Goal: Submit feedback/report problem: Submit feedback/report problem

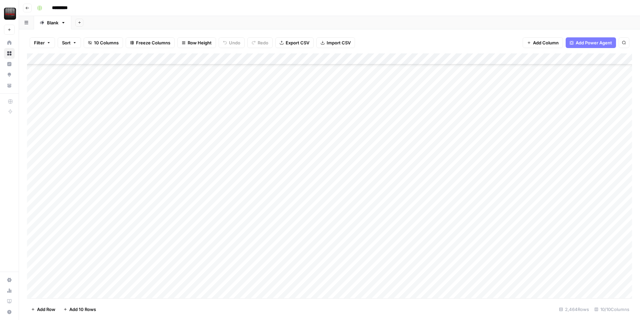
scroll to position [425, 0]
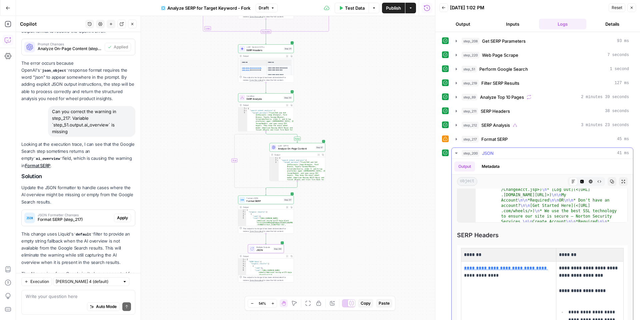
scroll to position [62, 0]
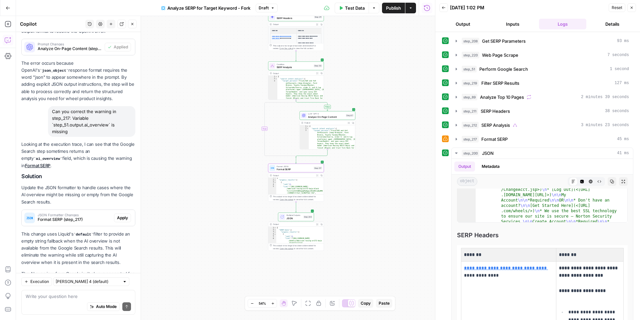
click at [126, 215] on span "Apply" at bounding box center [122, 218] width 11 height 6
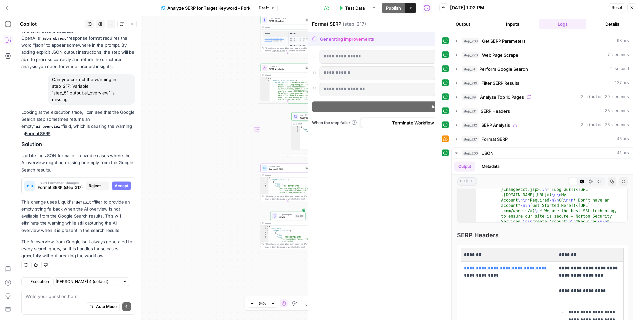
scroll to position [2390, 0]
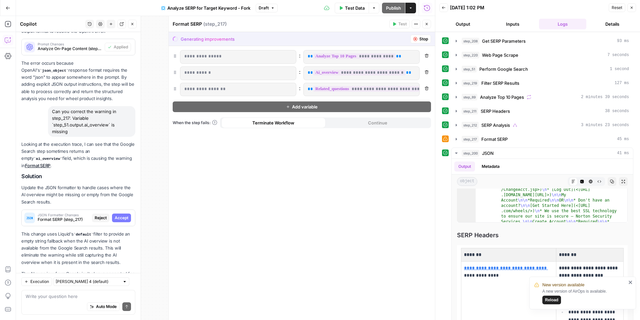
click at [125, 215] on span "Accept" at bounding box center [122, 218] width 14 height 6
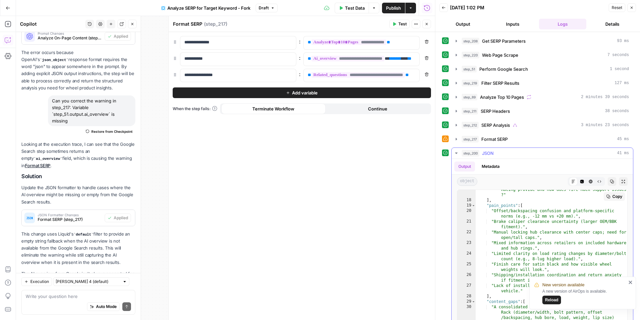
scroll to position [250, 0]
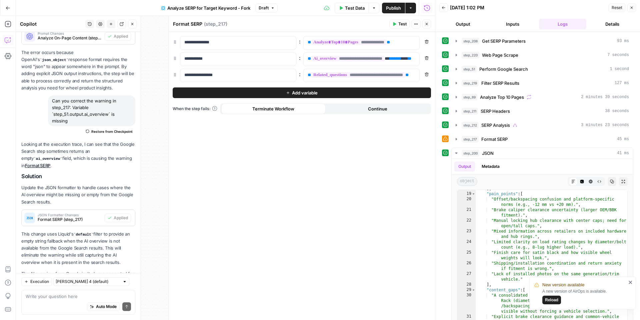
click at [552, 301] on span "Reload" at bounding box center [551, 300] width 13 height 6
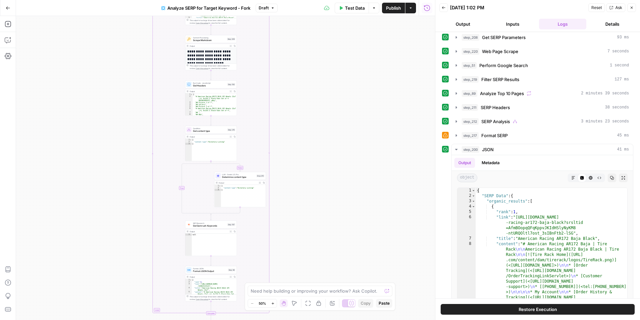
scroll to position [4, 0]
click at [3, 41] on button "Copilot" at bounding box center [8, 40] width 11 height 11
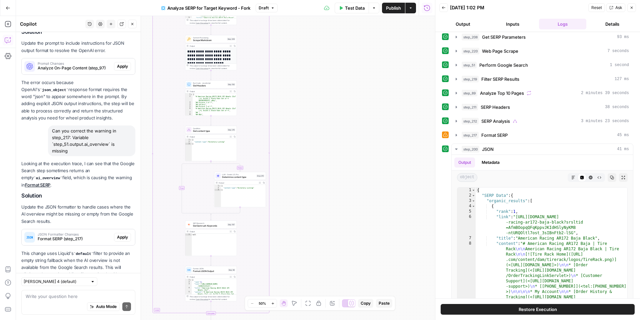
scroll to position [2390, 0]
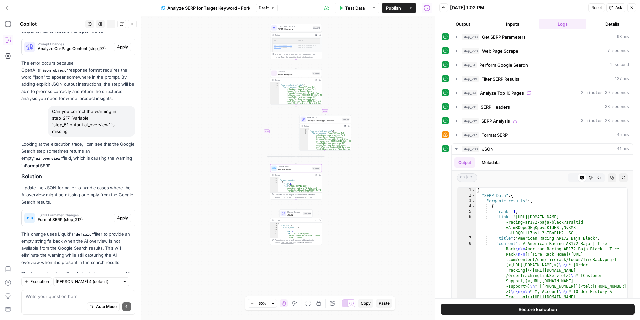
click at [126, 215] on span "Apply" at bounding box center [122, 218] width 11 height 6
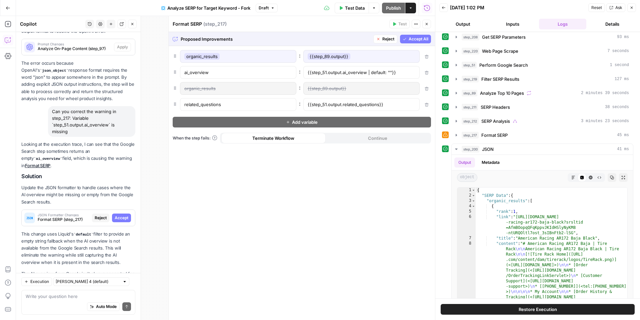
click at [411, 41] on span "Accept All" at bounding box center [419, 39] width 20 height 6
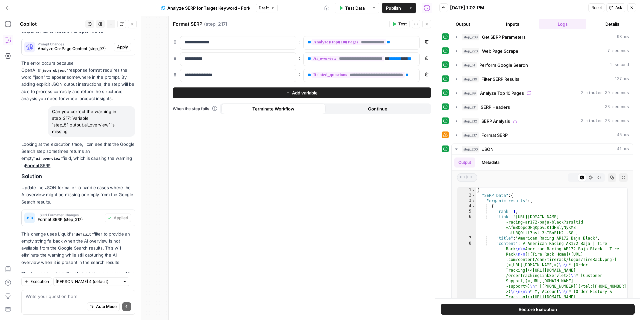
drag, startPoint x: 433, startPoint y: 21, endPoint x: 429, endPoint y: 25, distance: 5.2
click at [432, 24] on div at bounding box center [435, 160] width 7 height 320
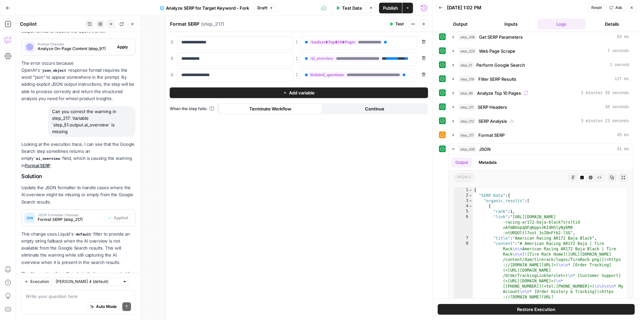
drag, startPoint x: 425, startPoint y: 25, endPoint x: 402, endPoint y: 22, distance: 23.2
click at [425, 25] on icon "button" at bounding box center [424, 24] width 4 height 4
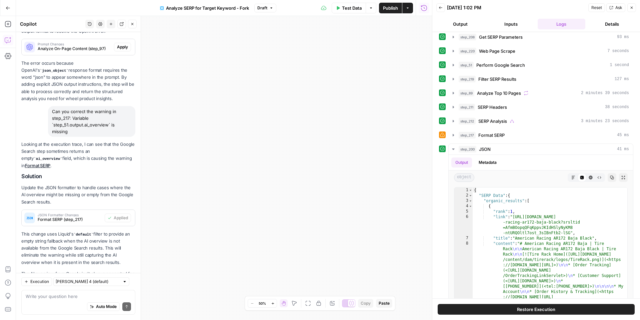
drag, startPoint x: 355, startPoint y: 7, endPoint x: 358, endPoint y: 9, distance: 4.5
click at [355, 7] on span "Test Data" at bounding box center [352, 8] width 20 height 7
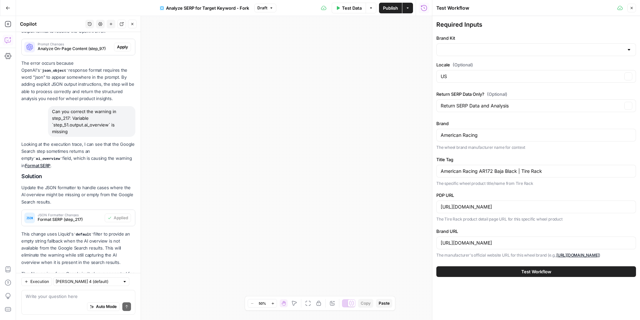
type input "Tire Rack"
click at [539, 275] on button "Test Workflow" at bounding box center [537, 271] width 200 height 11
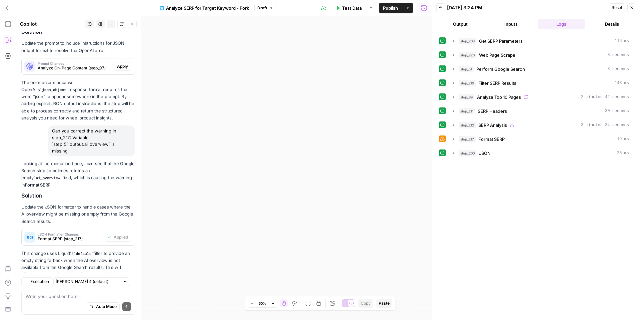
scroll to position [2390, 0]
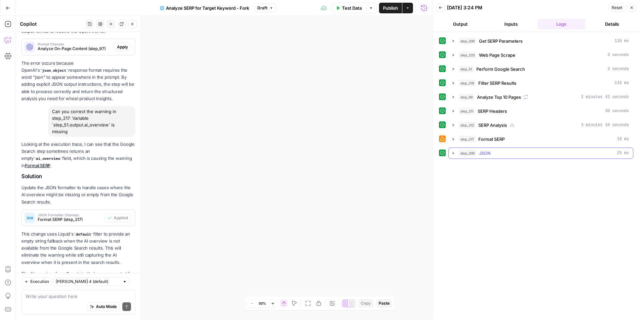
click at [454, 155] on icon "button" at bounding box center [453, 152] width 5 height 5
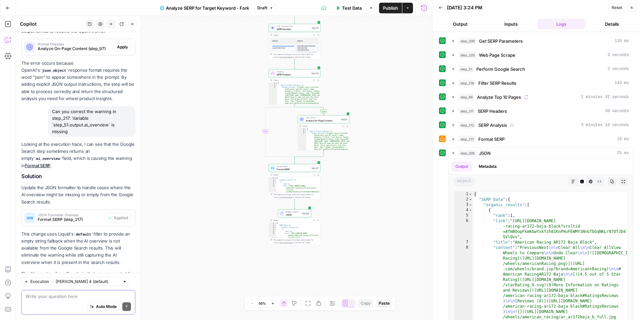
drag, startPoint x: 78, startPoint y: 294, endPoint x: 61, endPoint y: 291, distance: 17.6
click at [78, 294] on textarea at bounding box center [78, 296] width 105 height 7
click at [573, 180] on icon "button" at bounding box center [574, 181] width 4 height 4
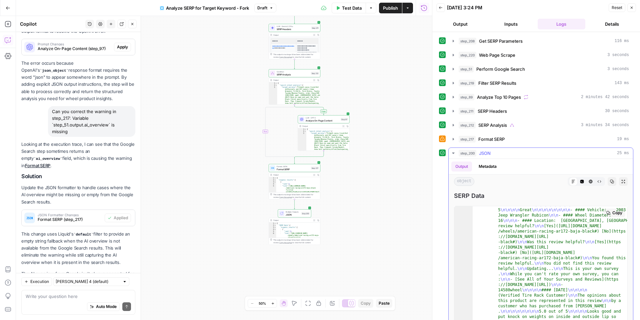
scroll to position [16, 0]
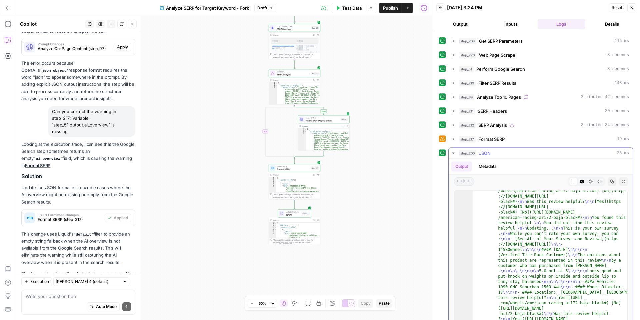
click at [572, 181] on icon at bounding box center [573, 181] width 3 height 3
click at [39, 294] on textarea at bounding box center [78, 296] width 105 height 7
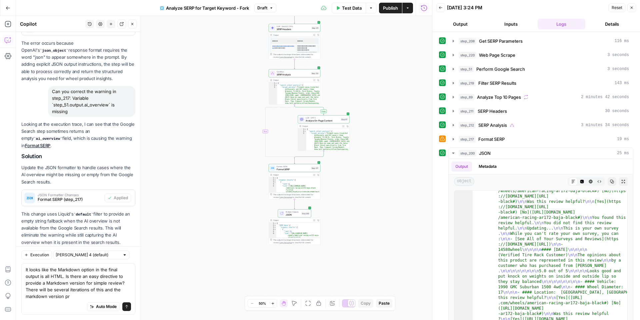
scroll to position [2417, 0]
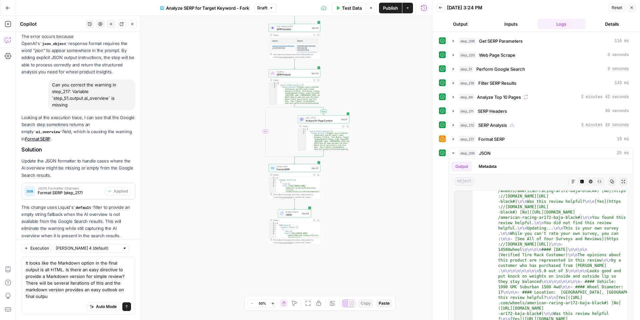
type textarea "It looks like the Markdown option in the final output is all HTML. Is there an …"
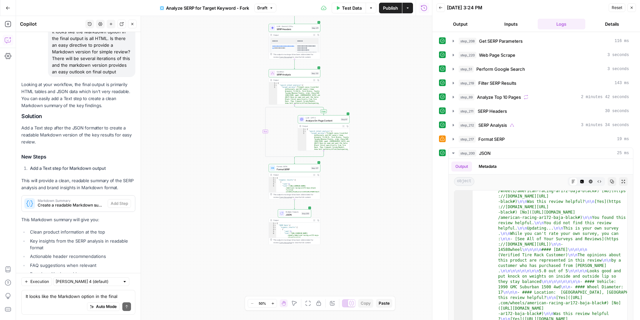
scroll to position [2686, 0]
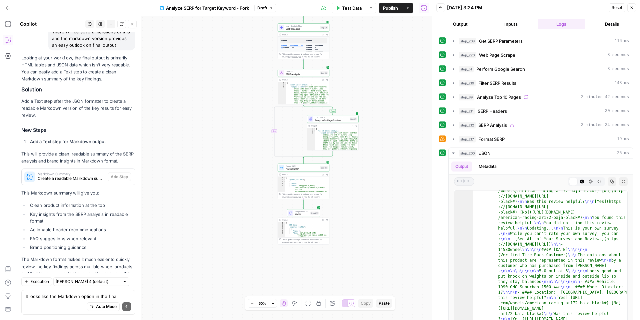
drag, startPoint x: 42, startPoint y: 132, endPoint x: 34, endPoint y: 152, distance: 22.1
click at [42, 133] on div "Looking at your workflow, the final output is primarily HTML tables and JSON da…" at bounding box center [78, 172] width 114 height 237
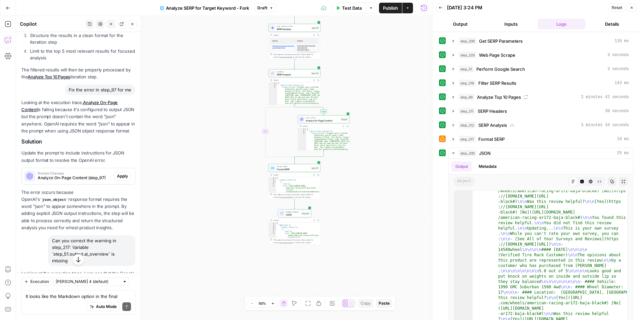
scroll to position [2259, 0]
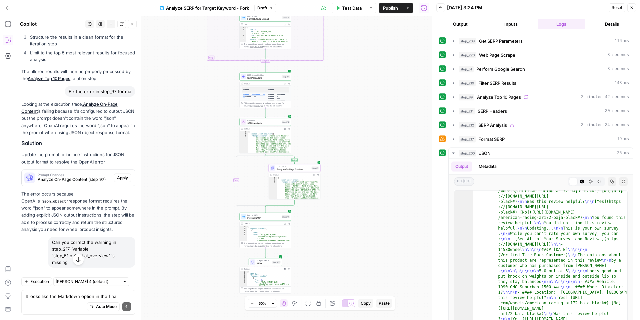
click at [123, 175] on span "Apply" at bounding box center [122, 178] width 11 height 6
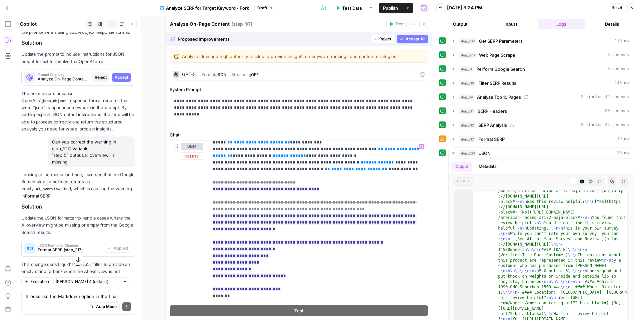
scroll to position [716, 0]
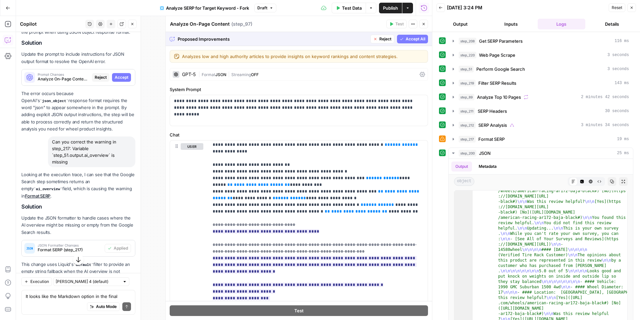
drag, startPoint x: 418, startPoint y: 39, endPoint x: 390, endPoint y: 86, distance: 55.3
click at [418, 38] on span "Accept All" at bounding box center [416, 39] width 20 height 6
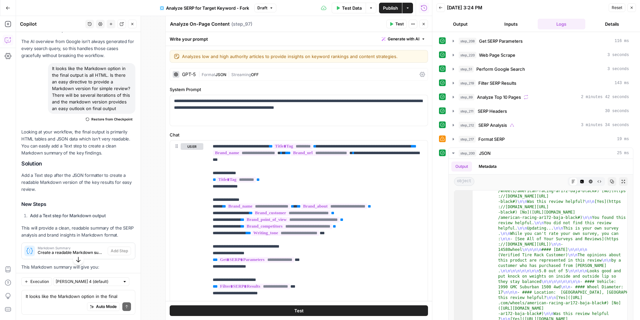
scroll to position [2696, 0]
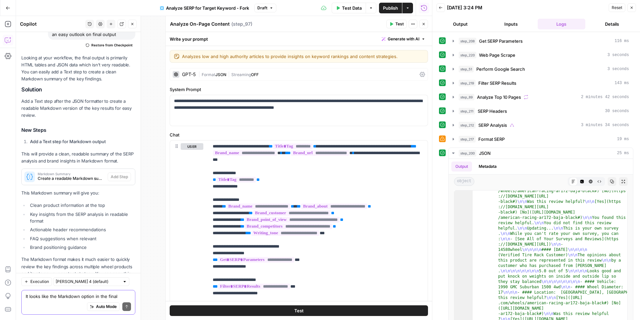
drag, startPoint x: 66, startPoint y: 297, endPoint x: 78, endPoint y: 260, distance: 39.0
click at [66, 296] on textarea "It looks like the Markdown option in the final output is all HTML. Is there an …" at bounding box center [78, 296] width 105 height 7
drag, startPoint x: 54, startPoint y: 294, endPoint x: 46, endPoint y: 292, distance: 7.9
click at [52, 294] on textarea "It looks like the Markdown option in the final output is all HTML. Is there an …" at bounding box center [78, 296] width 105 height 7
type textarea "Repeat, I wasn't able to add the step"
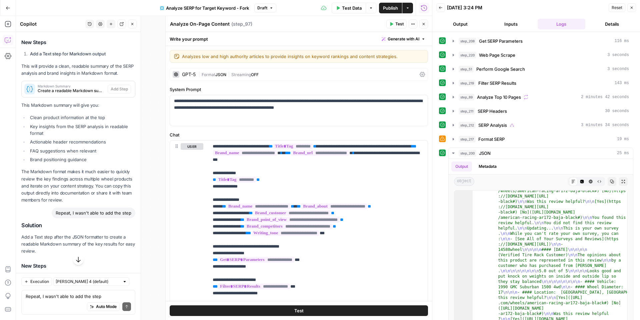
scroll to position [2846, 0]
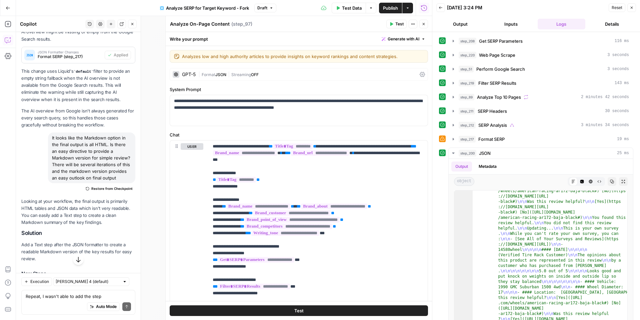
click at [83, 132] on div "It looks like the Markdown option in the final output is all HTML. Is there an …" at bounding box center [91, 157] width 87 height 51
click at [83, 131] on div "It looks like the Markdown option in the final output is all HTML. Is there an …" at bounding box center [91, 156] width 87 height 51
copy div "It looks like the Markdown option in the final output is all HTML. Is there an …"
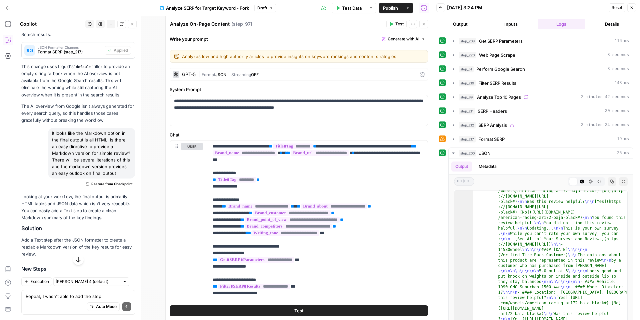
scroll to position [2558, 0]
click at [130, 25] on button "Close" at bounding box center [132, 24] width 9 height 9
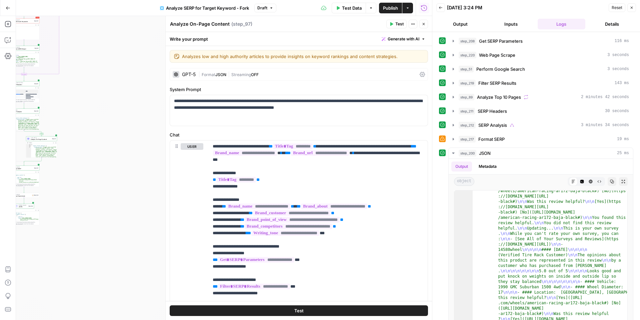
click at [634, 8] on icon "button" at bounding box center [632, 8] width 4 height 4
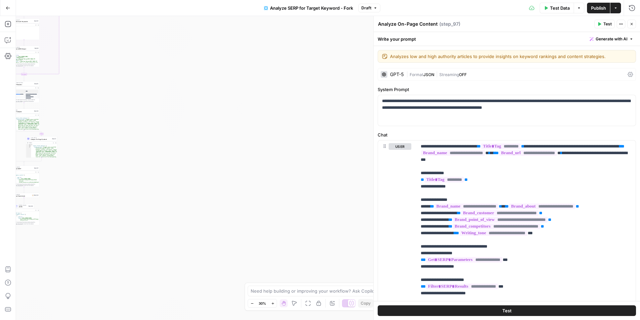
drag, startPoint x: 630, startPoint y: 24, endPoint x: 595, endPoint y: 21, distance: 35.1
click at [630, 24] on icon "button" at bounding box center [632, 24] width 4 height 4
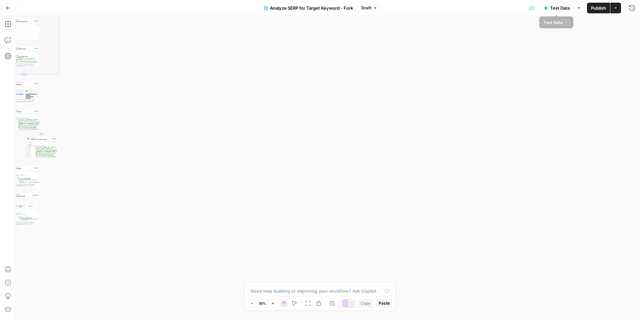
click at [546, 7] on icon "button" at bounding box center [546, 8] width 4 height 4
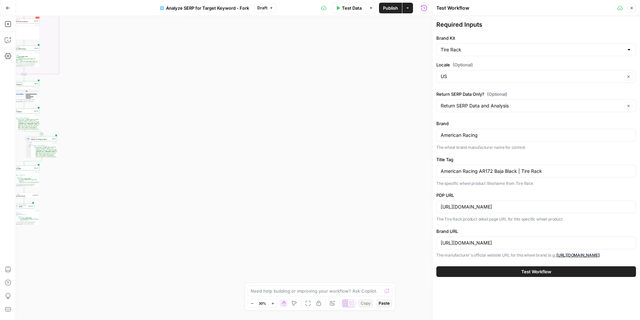
click at [492, 271] on button "Test Workflow" at bounding box center [537, 271] width 200 height 11
click at [517, 272] on button "Test Workflow" at bounding box center [537, 271] width 200 height 11
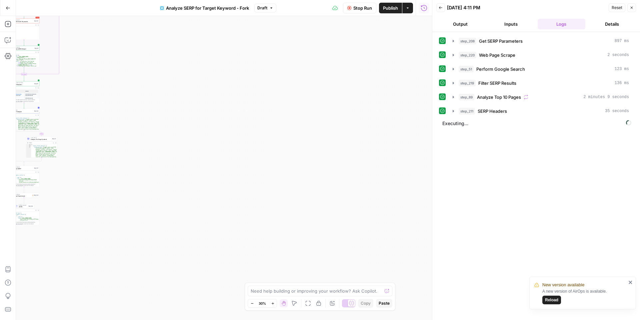
click at [553, 301] on span "Reload" at bounding box center [551, 300] width 13 height 6
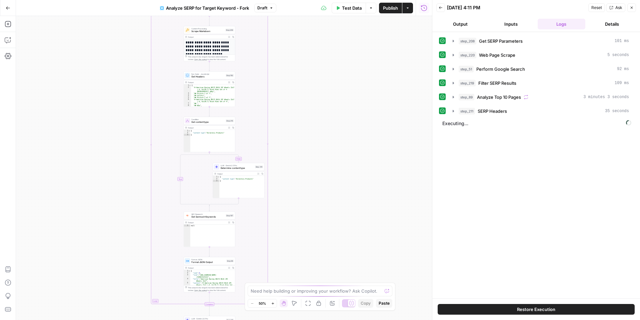
click at [544, 307] on span "Restore Execution" at bounding box center [536, 309] width 38 height 7
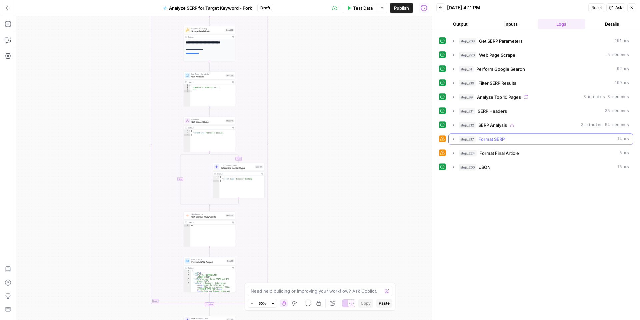
click at [455, 139] on icon "button" at bounding box center [453, 138] width 5 height 5
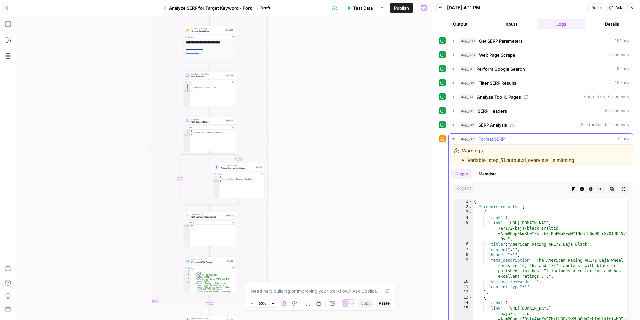
click at [454, 140] on icon "button" at bounding box center [453, 138] width 2 height 1
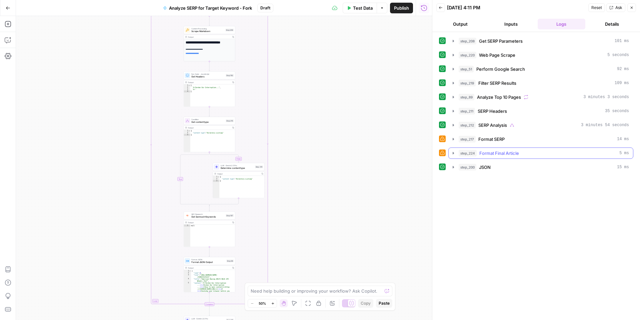
click at [452, 154] on icon "button" at bounding box center [453, 152] width 5 height 5
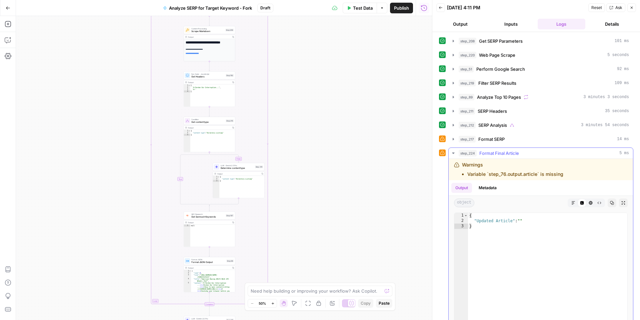
click at [453, 154] on icon "button" at bounding box center [453, 152] width 5 height 5
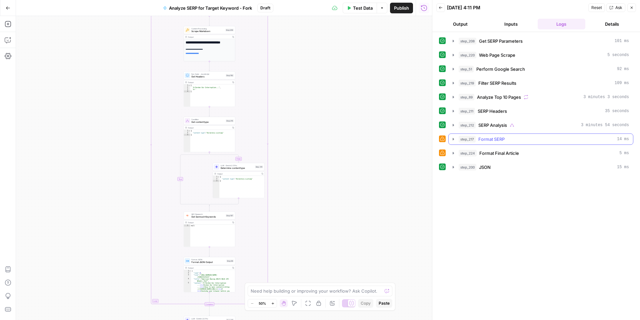
click at [455, 140] on icon "button" at bounding box center [453, 138] width 5 height 5
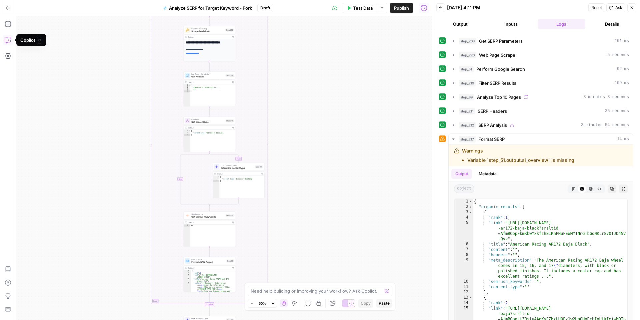
click at [6, 41] on icon "button" at bounding box center [8, 40] width 7 height 7
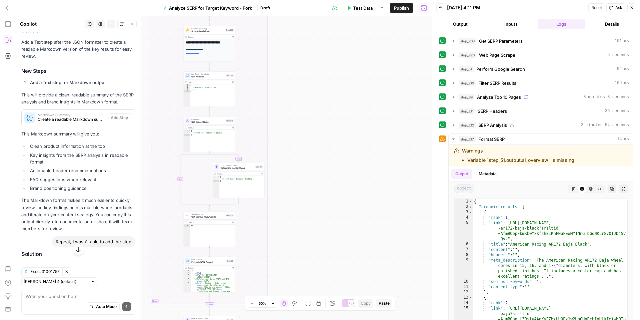
scroll to position [2836, 0]
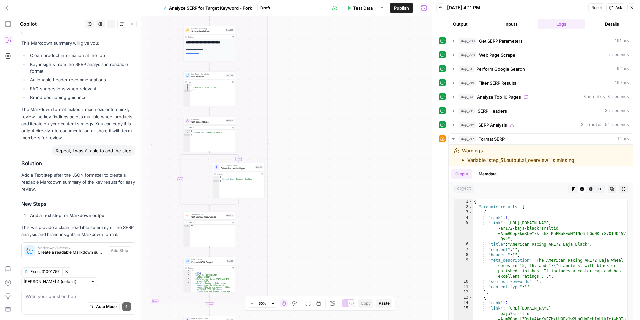
click at [71, 299] on textarea at bounding box center [78, 296] width 105 height 7
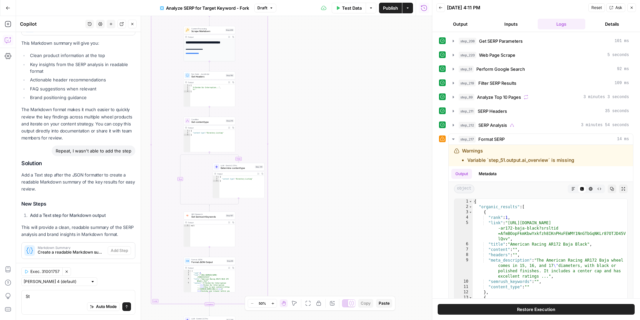
type textarea "S"
type textarea "C"
click at [491, 160] on li "Variable `step_51.output.ai_overview` is missing" at bounding box center [521, 160] width 107 height 7
click at [492, 159] on li "Variable `step_51.output.ai_overview` is missing" at bounding box center [521, 160] width 107 height 7
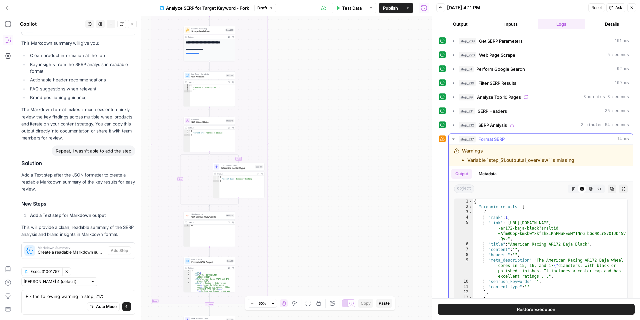
click at [492, 159] on li "Variable `step_51.output.ai_overview` is missing" at bounding box center [521, 160] width 107 height 7
click at [116, 298] on textarea "Fix the following warning in step_217:" at bounding box center [78, 296] width 105 height 7
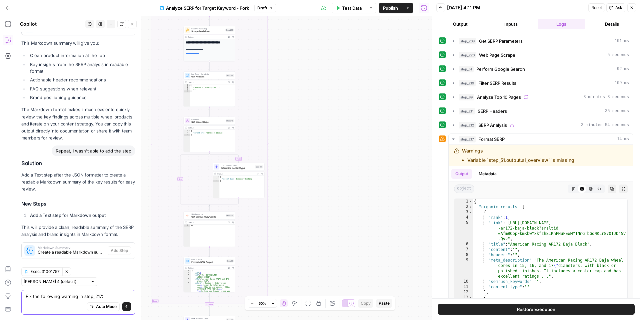
paste textarea "Variable `step_51.output.ai_overview` is missing"
type textarea "Fix the following warning in step_217: Variable `step_51.output.ai_overview` is…"
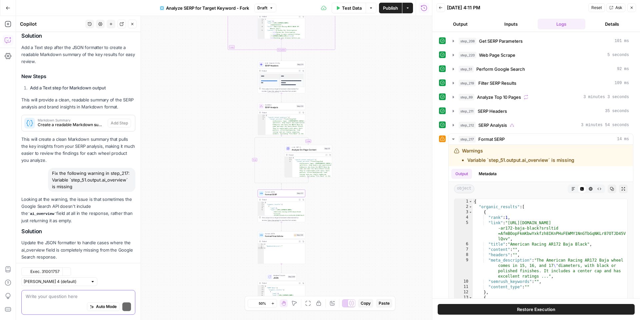
scroll to position [2992, 0]
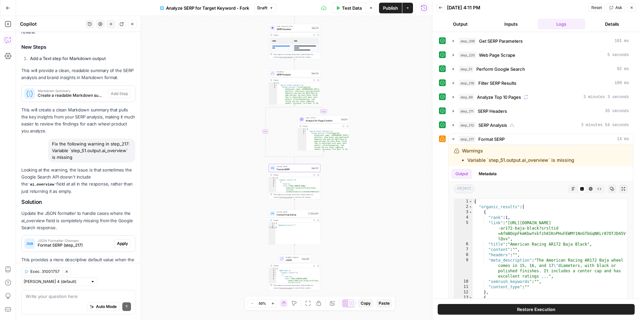
click at [126, 241] on span "Apply" at bounding box center [122, 244] width 11 height 6
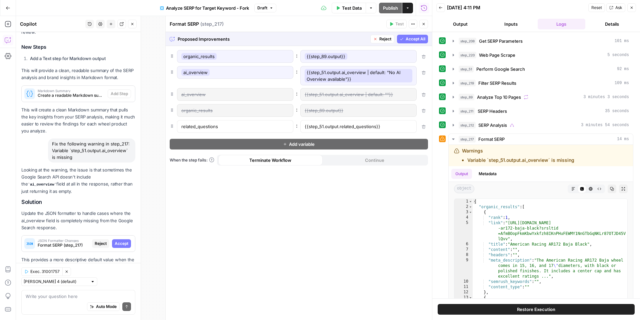
click at [124, 241] on span "Accept" at bounding box center [122, 244] width 14 height 6
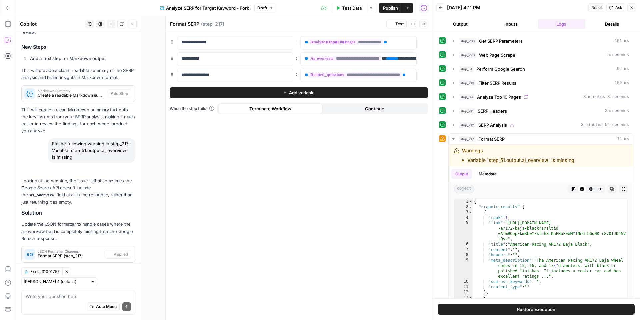
scroll to position [3003, 0]
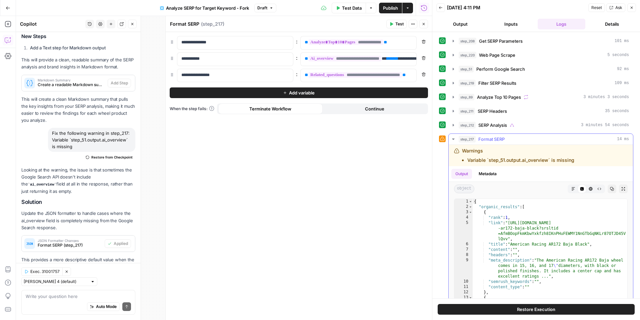
click at [454, 138] on icon "button" at bounding box center [453, 138] width 2 height 1
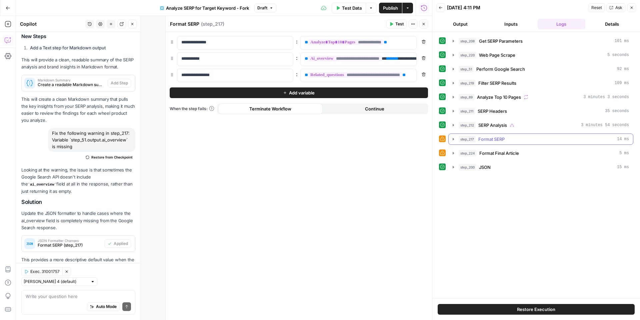
click at [451, 138] on icon "button" at bounding box center [453, 138] width 5 height 5
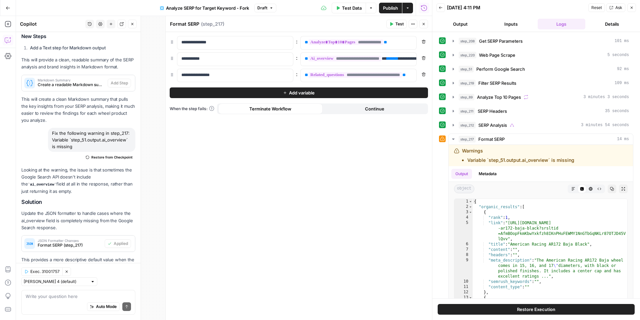
click at [399, 21] on span "Test" at bounding box center [400, 24] width 8 height 6
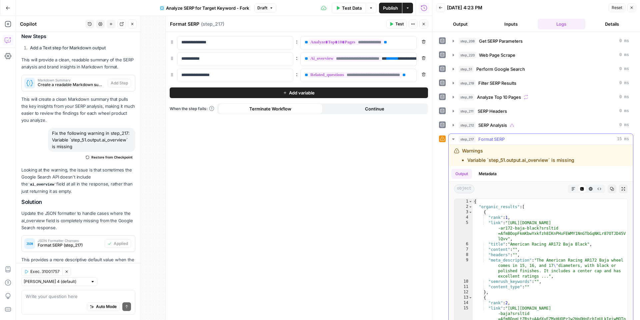
click at [455, 137] on icon "button" at bounding box center [453, 138] width 5 height 5
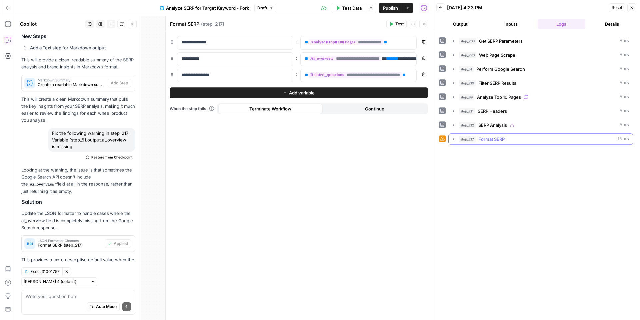
click at [455, 137] on icon "button" at bounding box center [453, 138] width 5 height 5
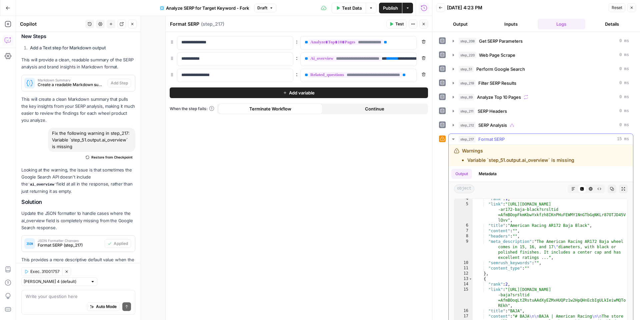
scroll to position [21, 0]
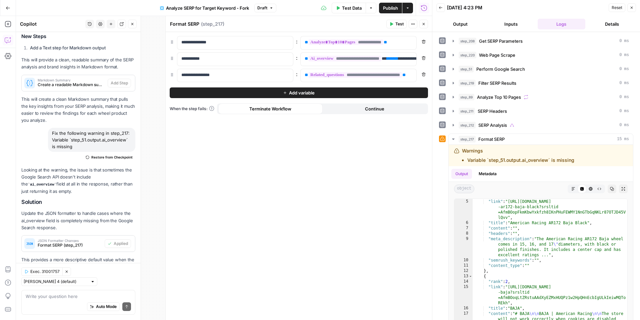
click at [98, 128] on div "Fix the following warning in step_217: Variable `step_51.output.ai_overview` is…" at bounding box center [91, 140] width 87 height 24
copy div "Fix the following warning in step_217: Variable `step_51.output.ai_overview` is…"
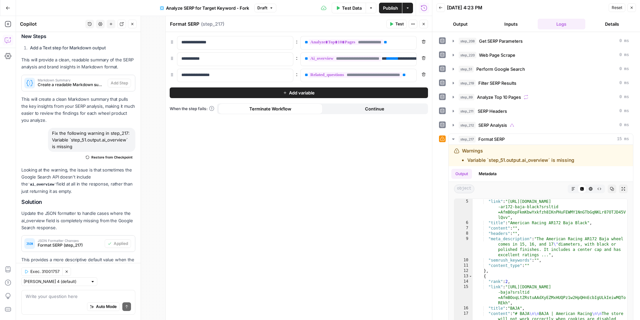
click at [53, 301] on div "Auto Mode Send" at bounding box center [78, 307] width 105 height 15
paste textarea "Fix the following warning in step_217: Variable `step_51.output.ai_overview` is…"
type textarea "Fix the following warning in step_217: Variable `step_51.output.ai_overview` is…"
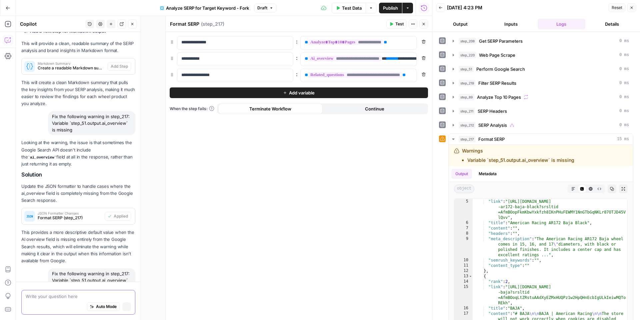
scroll to position [3002, 0]
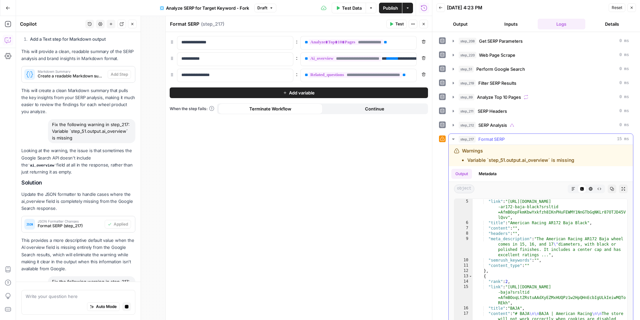
click at [453, 139] on icon "button" at bounding box center [453, 138] width 5 height 5
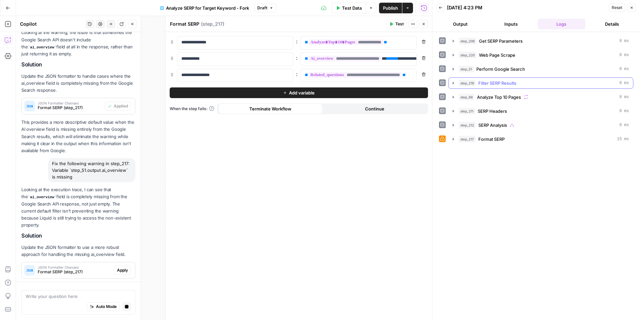
scroll to position [3160, 0]
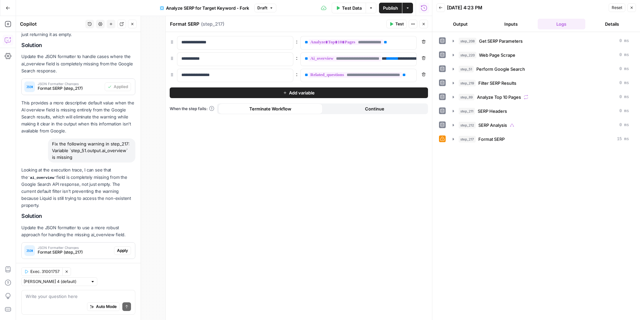
click at [123, 248] on span "Apply" at bounding box center [122, 251] width 11 height 6
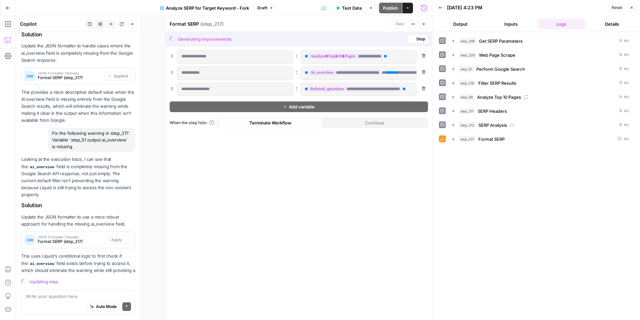
scroll to position [3149, 0]
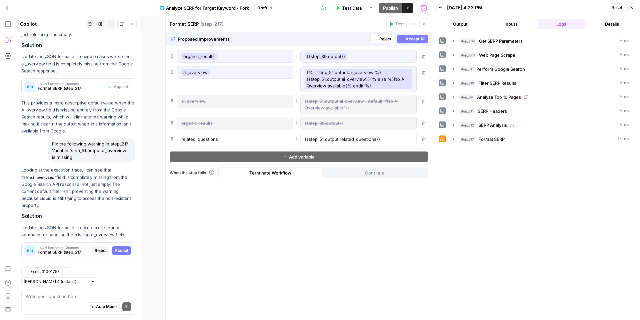
drag, startPoint x: 425, startPoint y: 26, endPoint x: 426, endPoint y: 31, distance: 5.4
click at [425, 26] on icon "button" at bounding box center [424, 24] width 4 height 4
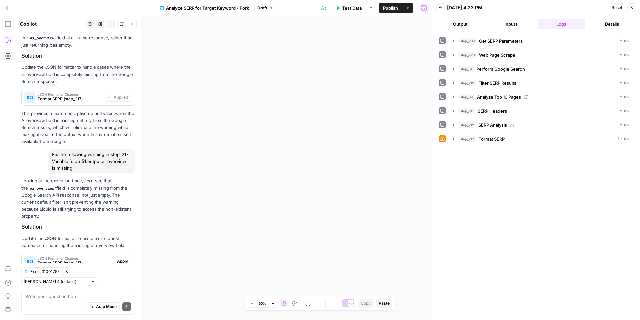
scroll to position [3160, 0]
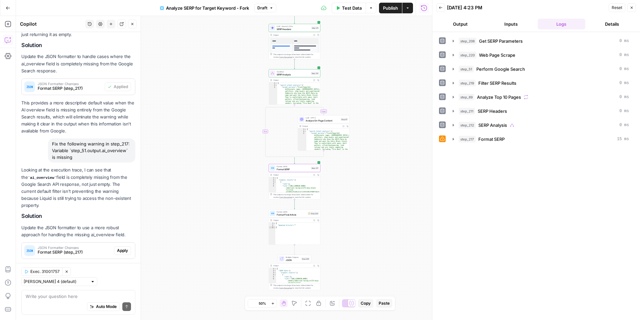
click at [121, 248] on span "Apply" at bounding box center [122, 251] width 11 height 6
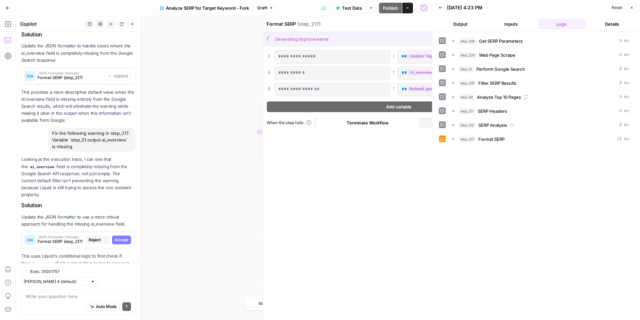
scroll to position [3149, 0]
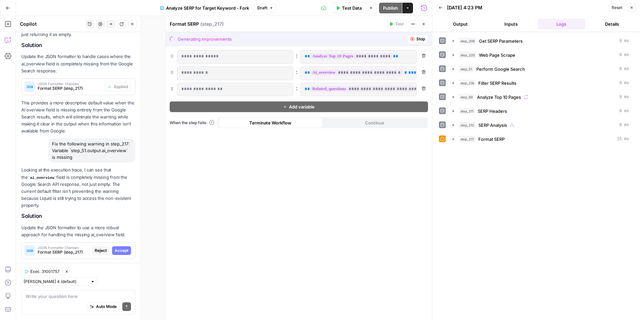
click at [121, 246] on button "Accept" at bounding box center [121, 250] width 19 height 9
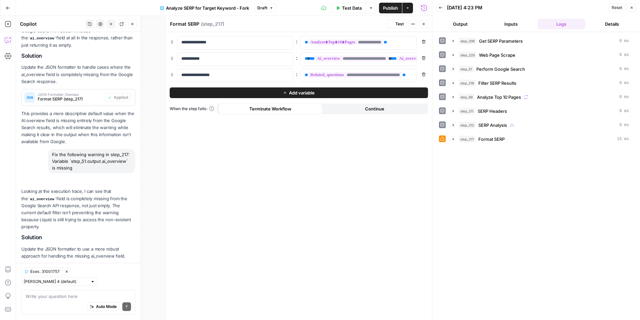
scroll to position [3170, 0]
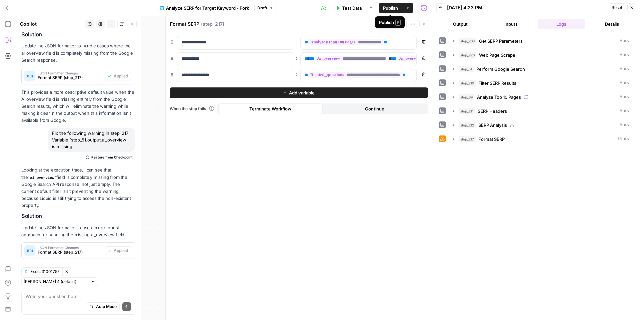
click at [398, 24] on span "P" at bounding box center [398, 22] width 5 height 7
click at [341, 20] on div "Format SERP Format SERP ( step_217 )" at bounding box center [277, 23] width 215 height 7
click at [425, 57] on icon "button" at bounding box center [424, 58] width 4 height 4
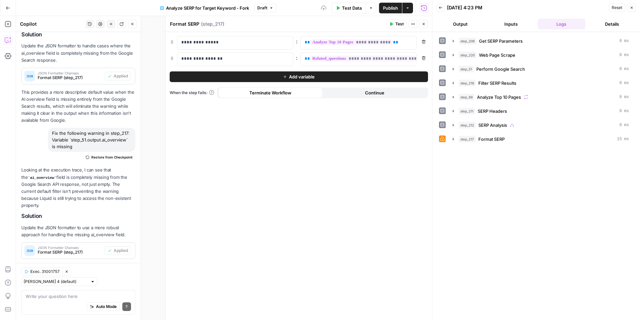
click at [400, 24] on span "Test" at bounding box center [400, 24] width 8 height 6
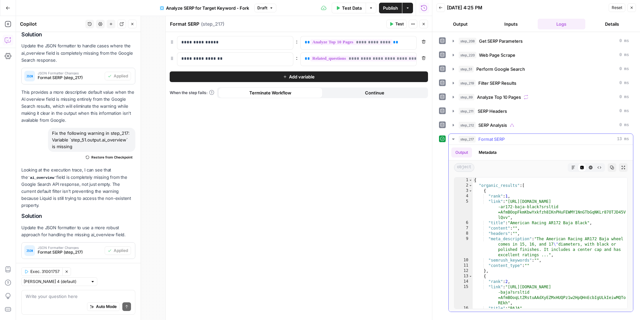
click at [453, 139] on icon "button" at bounding box center [453, 138] width 2 height 1
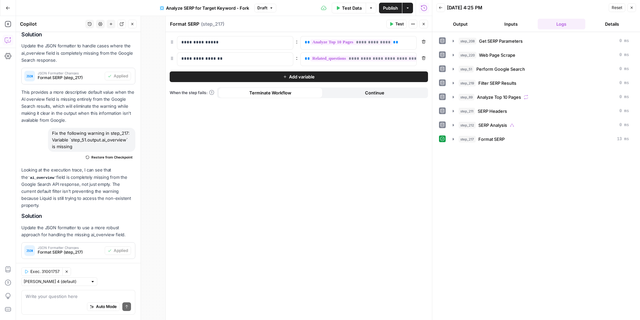
click at [391, 25] on icon "button" at bounding box center [392, 24] width 3 height 4
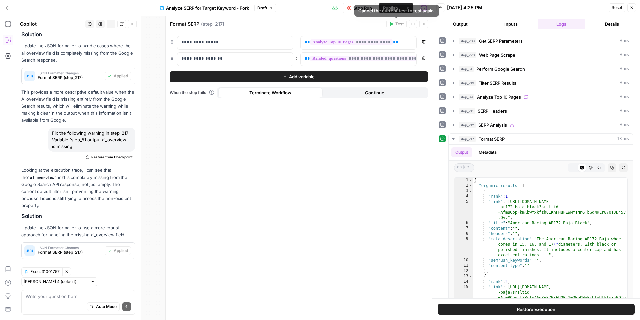
click at [424, 25] on icon "button" at bounding box center [424, 24] width 4 height 4
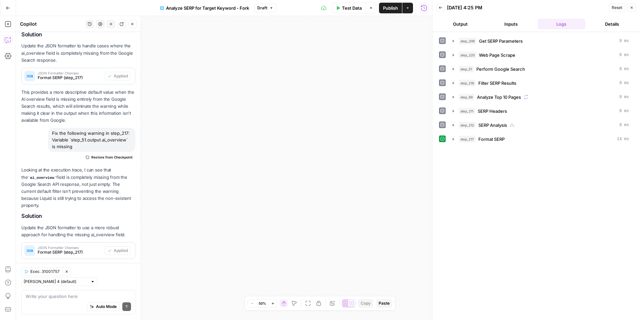
click at [354, 13] on div "Test Data Options Publish Actions Run History" at bounding box center [355, 8] width 156 height 16
click at [354, 12] on button "Test Data" at bounding box center [349, 8] width 34 height 11
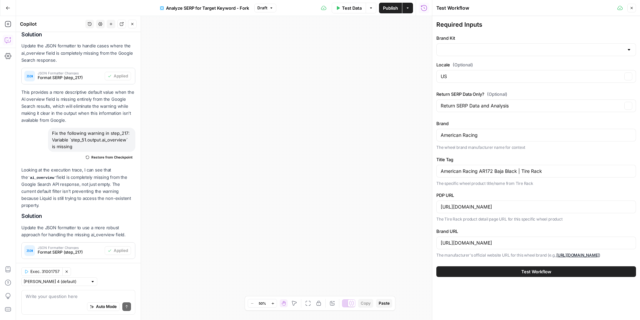
type input "Tire Rack"
click at [478, 273] on button "Test Workflow" at bounding box center [537, 271] width 200 height 11
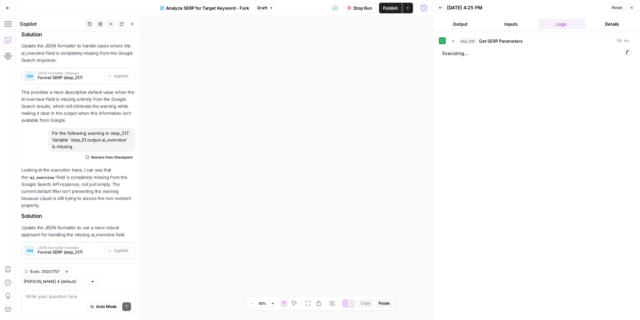
click at [67, 274] on icon "button" at bounding box center [67, 272] width 4 height 4
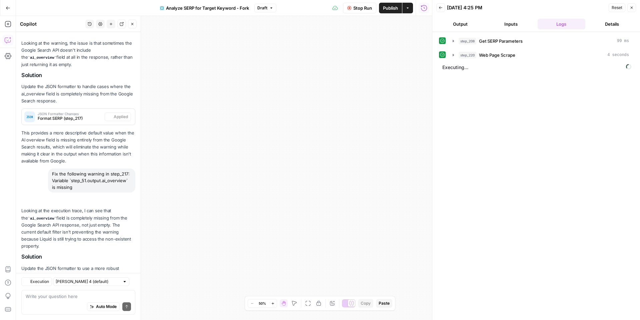
scroll to position [3170, 0]
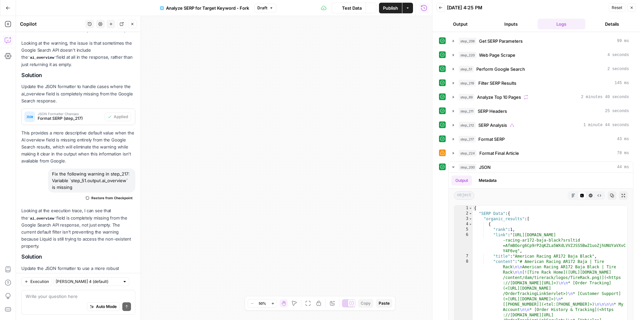
scroll to position [3170, 0]
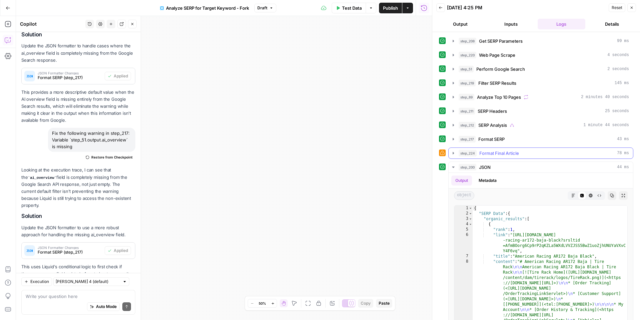
click at [454, 153] on icon "button" at bounding box center [453, 152] width 5 height 5
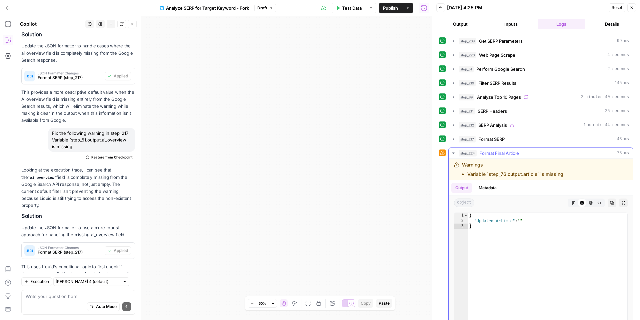
click at [454, 153] on icon "button" at bounding box center [453, 152] width 2 height 1
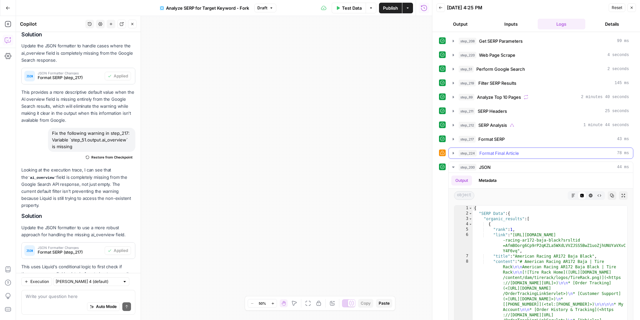
click at [454, 153] on icon "button" at bounding box center [453, 153] width 1 height 2
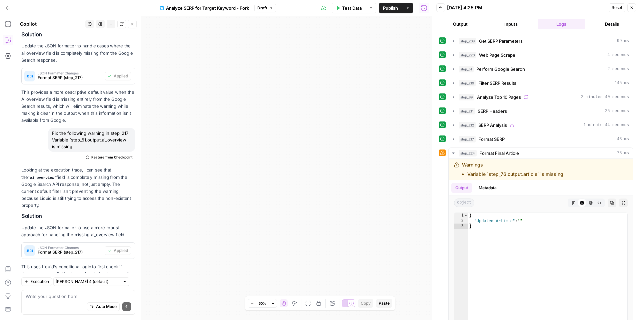
click at [54, 292] on div "Write your question here Auto Mode Send" at bounding box center [78, 302] width 114 height 25
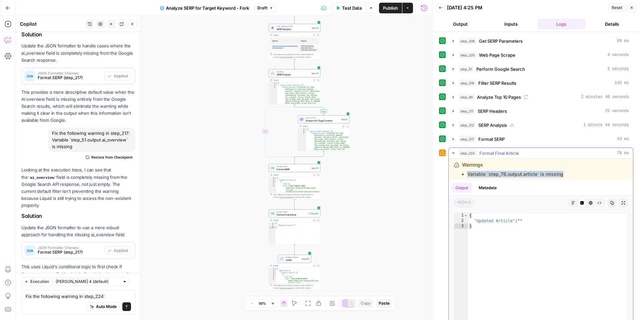
drag, startPoint x: 567, startPoint y: 174, endPoint x: 471, endPoint y: 174, distance: 96.1
click at [471, 174] on div "Warnings Variable `step_76.output.article` is missing" at bounding box center [525, 169] width 142 height 16
copy li "ariable `step_76.output.article` is missing"
click at [114, 294] on textarea "Fix the following warning in step_224:" at bounding box center [78, 296] width 105 height 7
paste textarea "ariable `step_76.output.article` is missing"
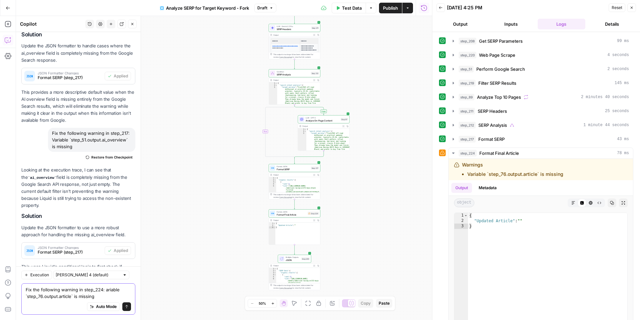
scroll to position [3177, 0]
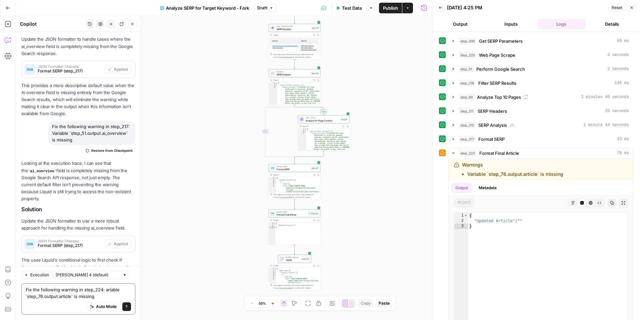
click at [104, 290] on textarea "Fix the following warning in step_224: ariable `step_76.output.article` is miss…" at bounding box center [78, 292] width 105 height 13
type textarea "Fix the following warning in step_224: Variable `step_76.output.article` is mis…"
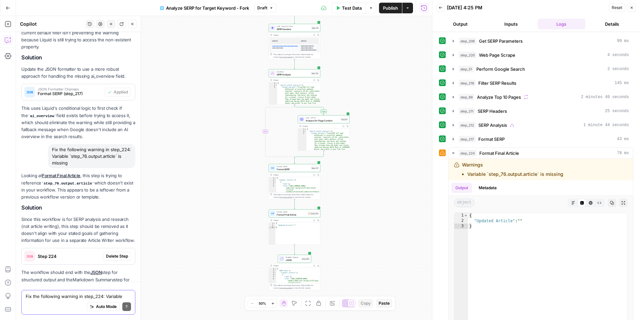
scroll to position [3348, 0]
